Goal: Information Seeking & Learning: Learn about a topic

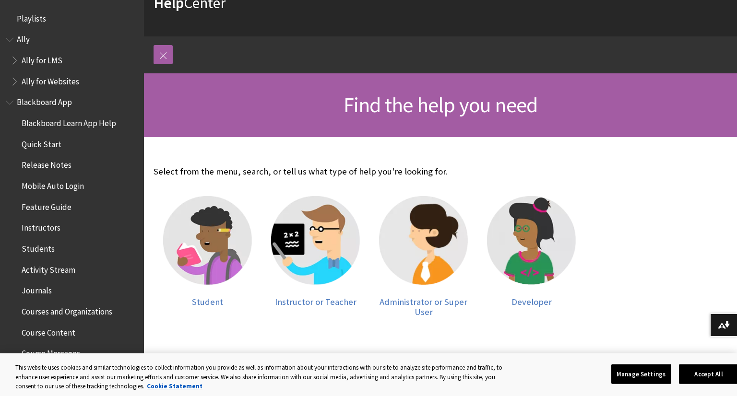
scroll to position [123, 0]
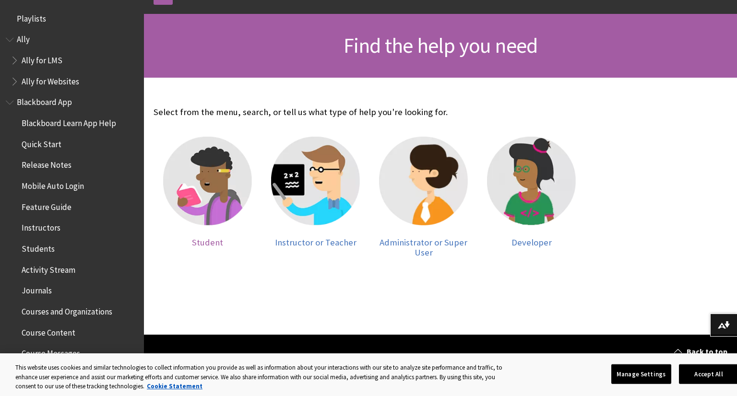
click at [207, 178] on img at bounding box center [207, 181] width 89 height 89
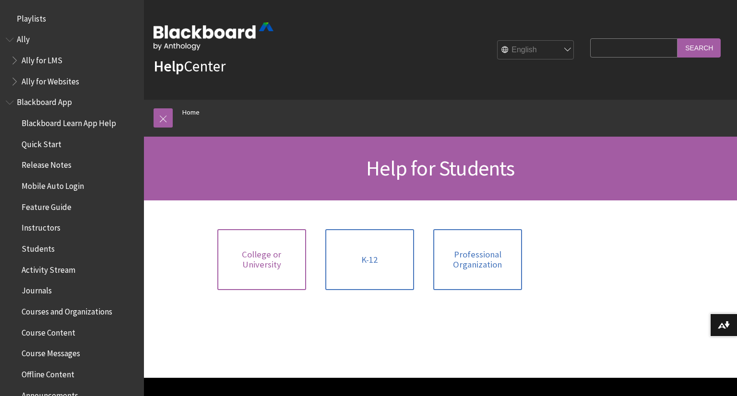
click at [238, 247] on link "College or University" at bounding box center [261, 259] width 89 height 61
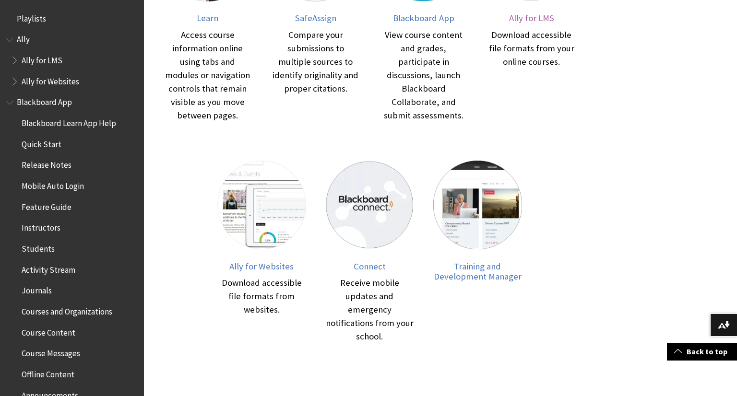
scroll to position [317, 0]
